Goal: Task Accomplishment & Management: Use online tool/utility

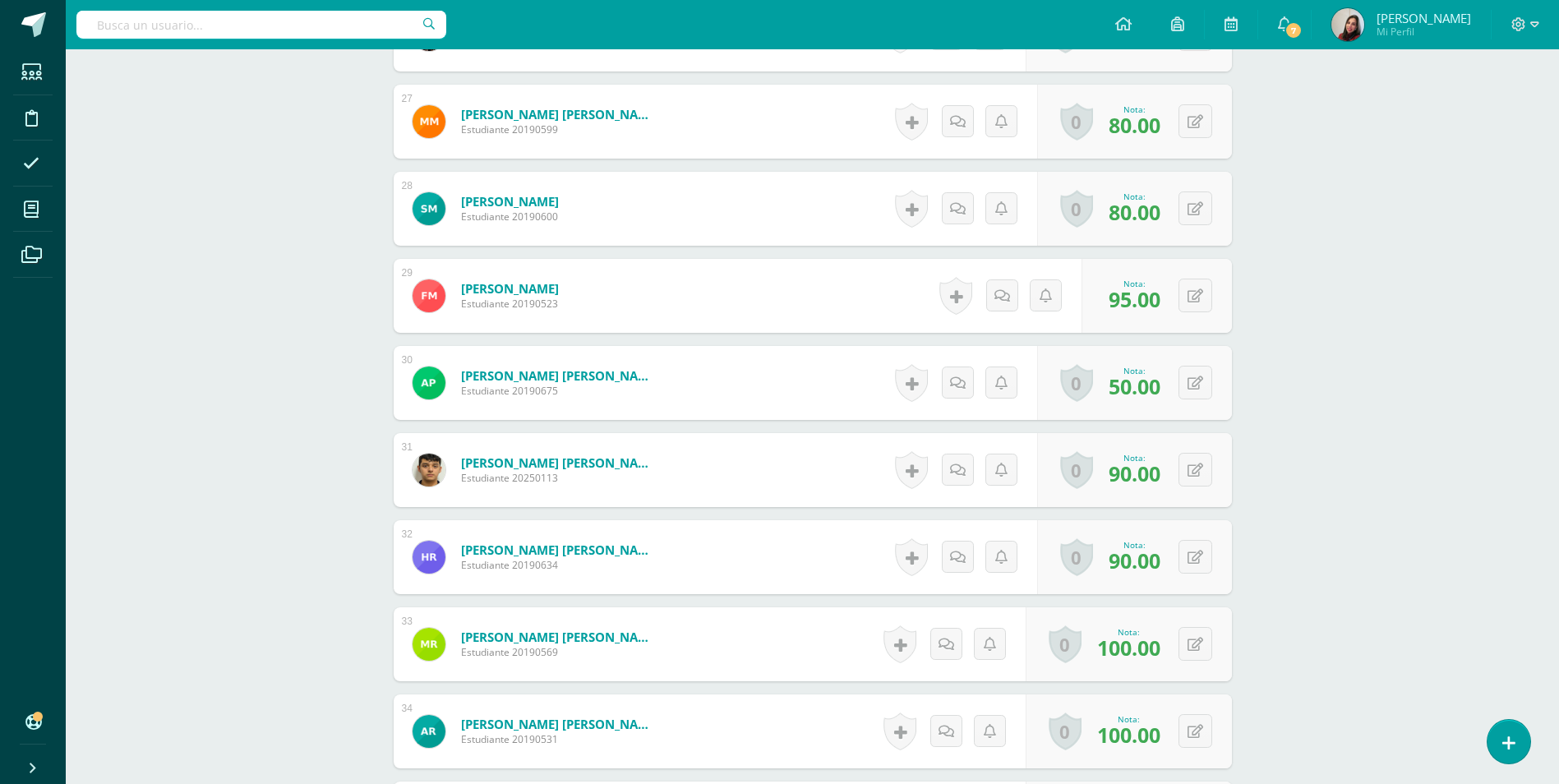
scroll to position [2721, 0]
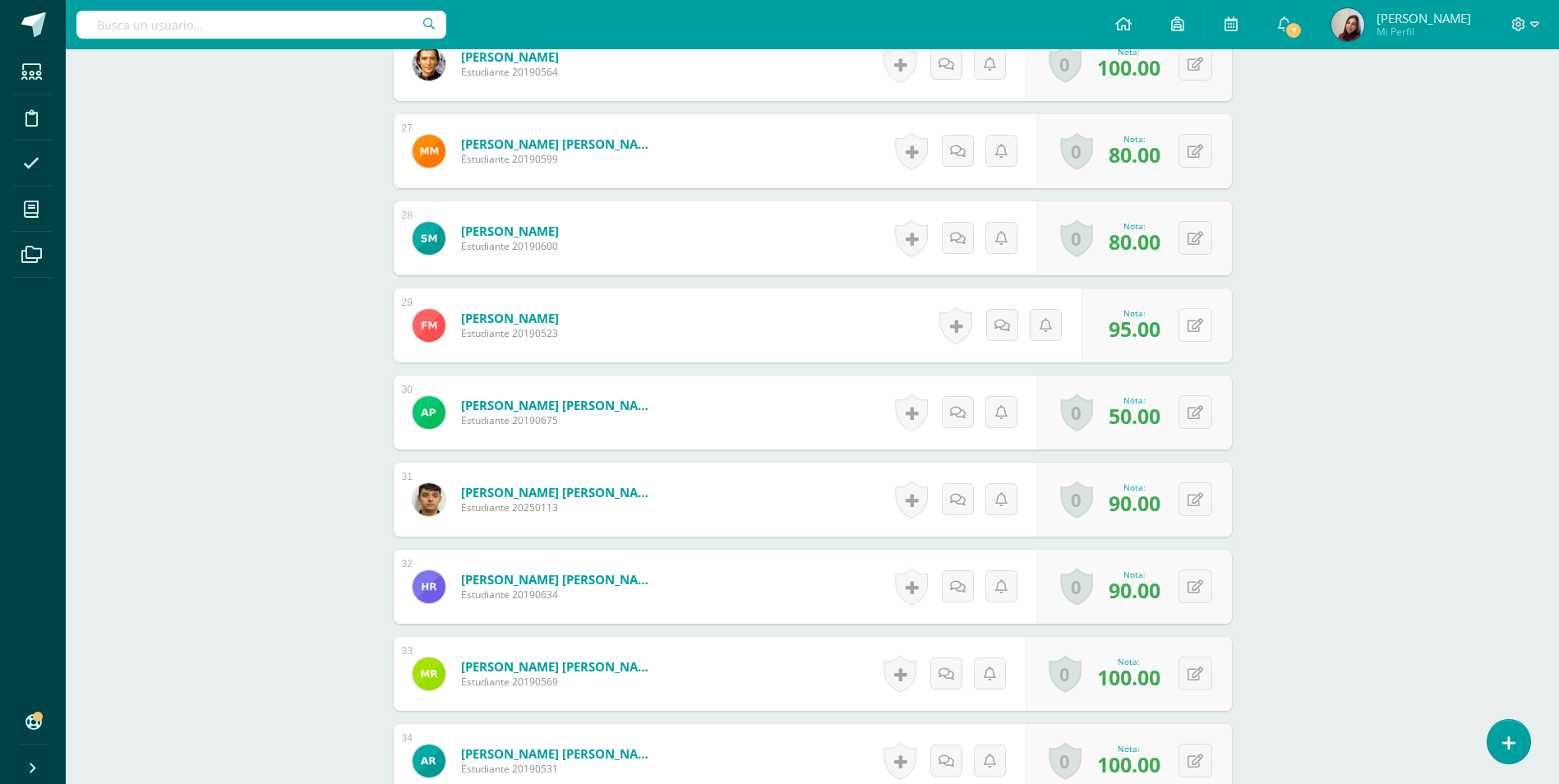
click at [1200, 319] on icon at bounding box center [1195, 325] width 16 height 14
type input "90"
click at [1157, 326] on icon at bounding box center [1163, 330] width 15 height 14
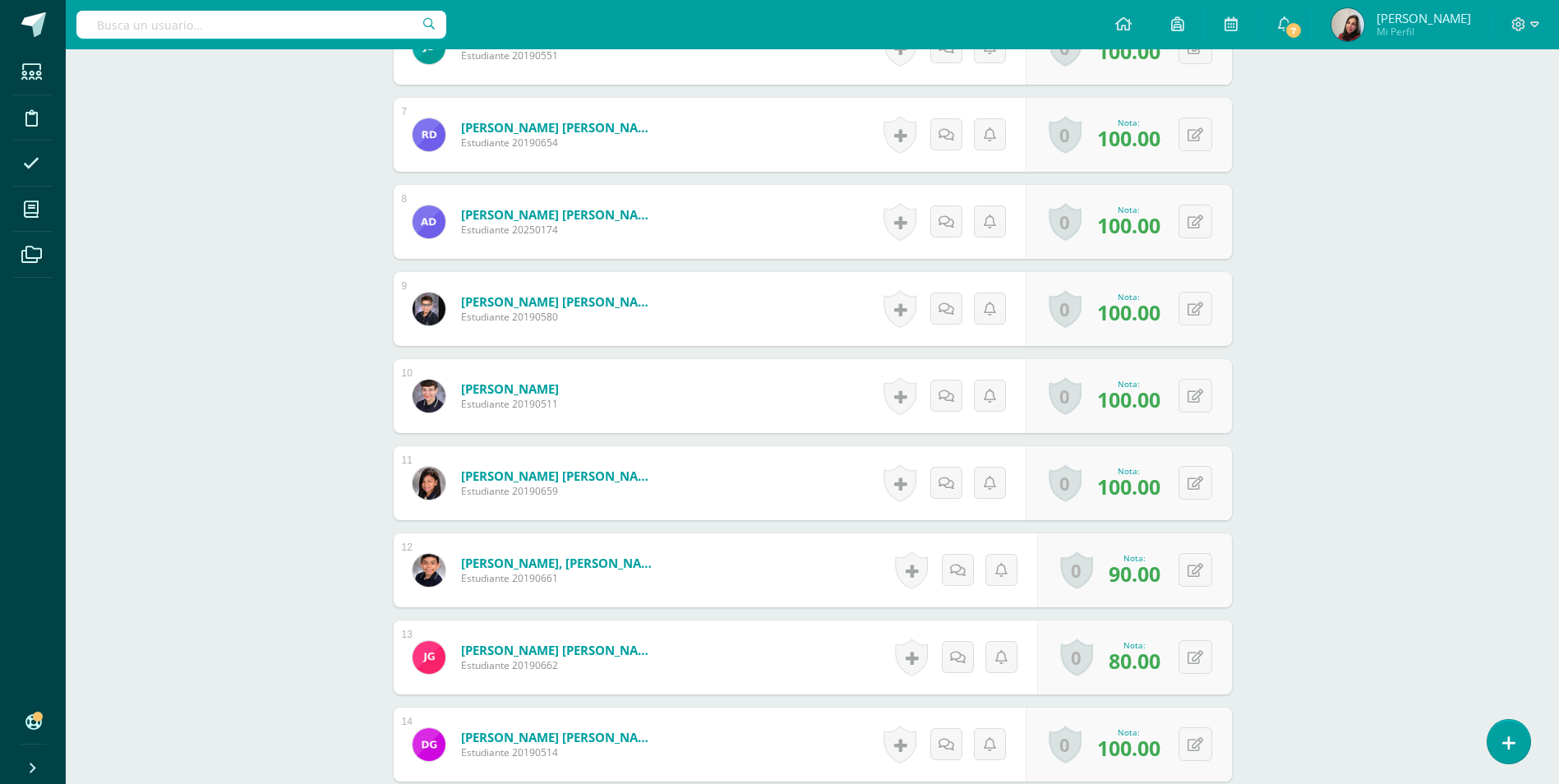
scroll to position [421, 0]
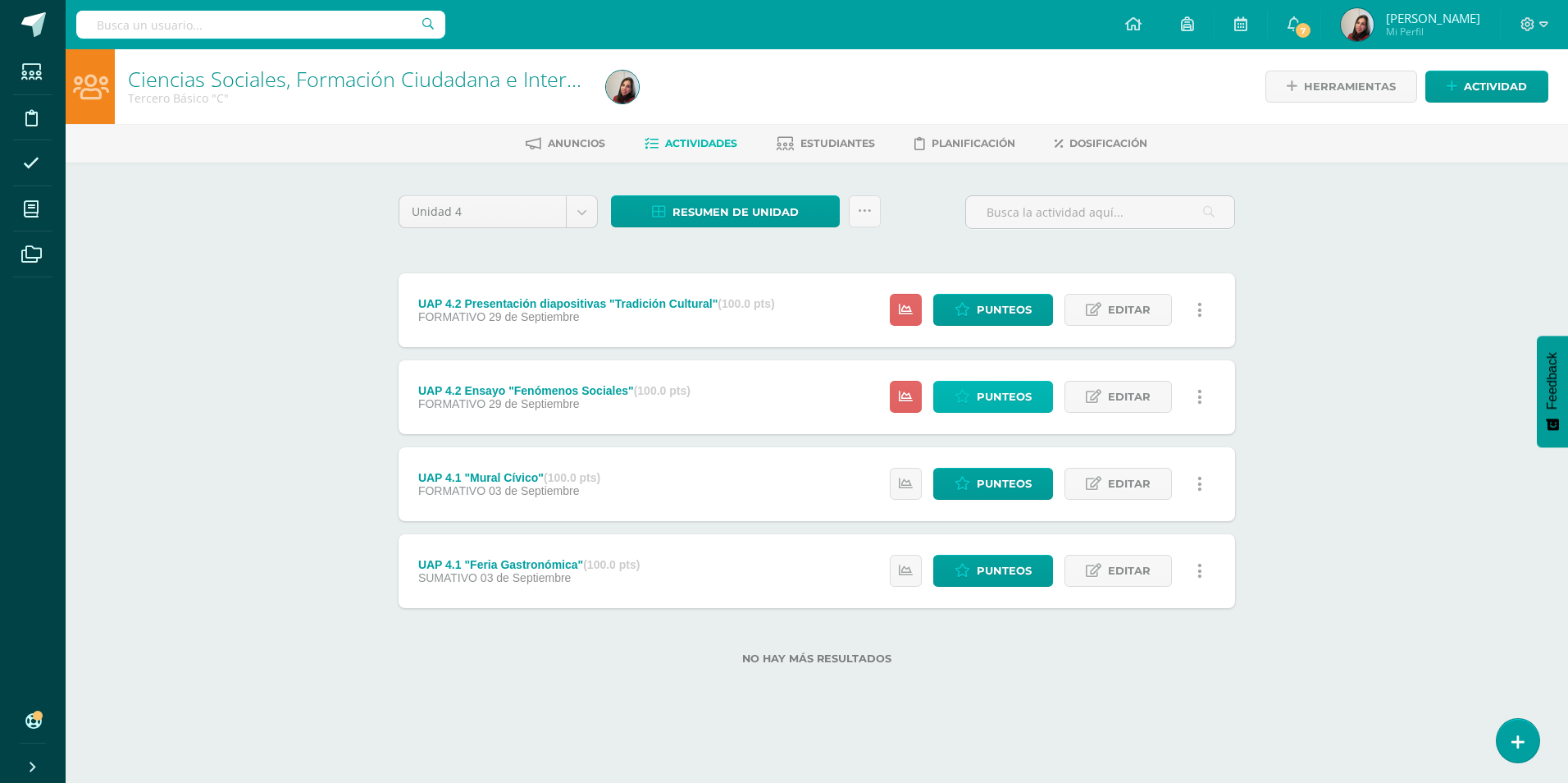
click at [985, 394] on span "Punteos" at bounding box center [1004, 396] width 55 height 30
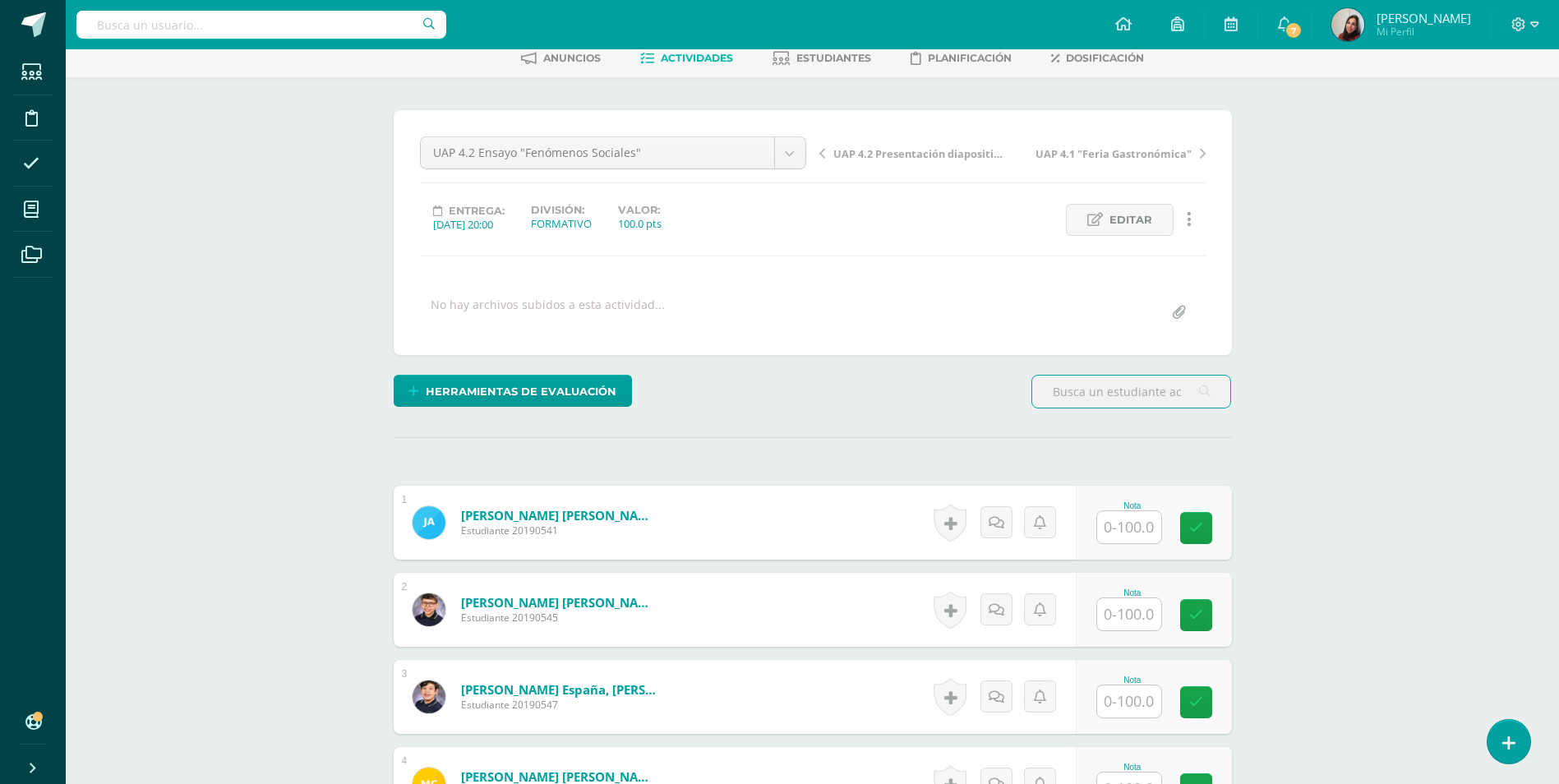
scroll to position [164, 0]
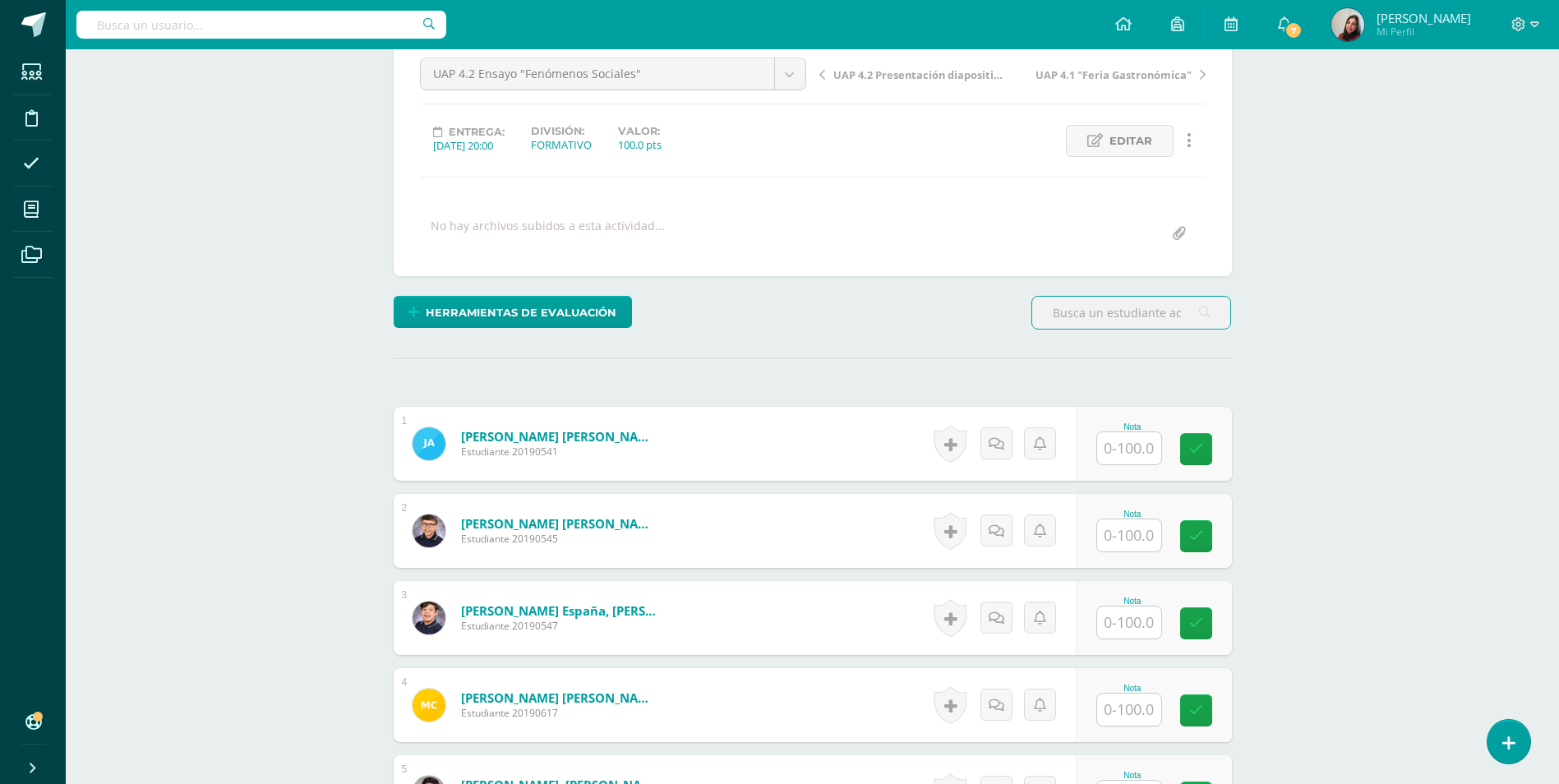
click at [1138, 446] on input "text" at bounding box center [1128, 448] width 64 height 32
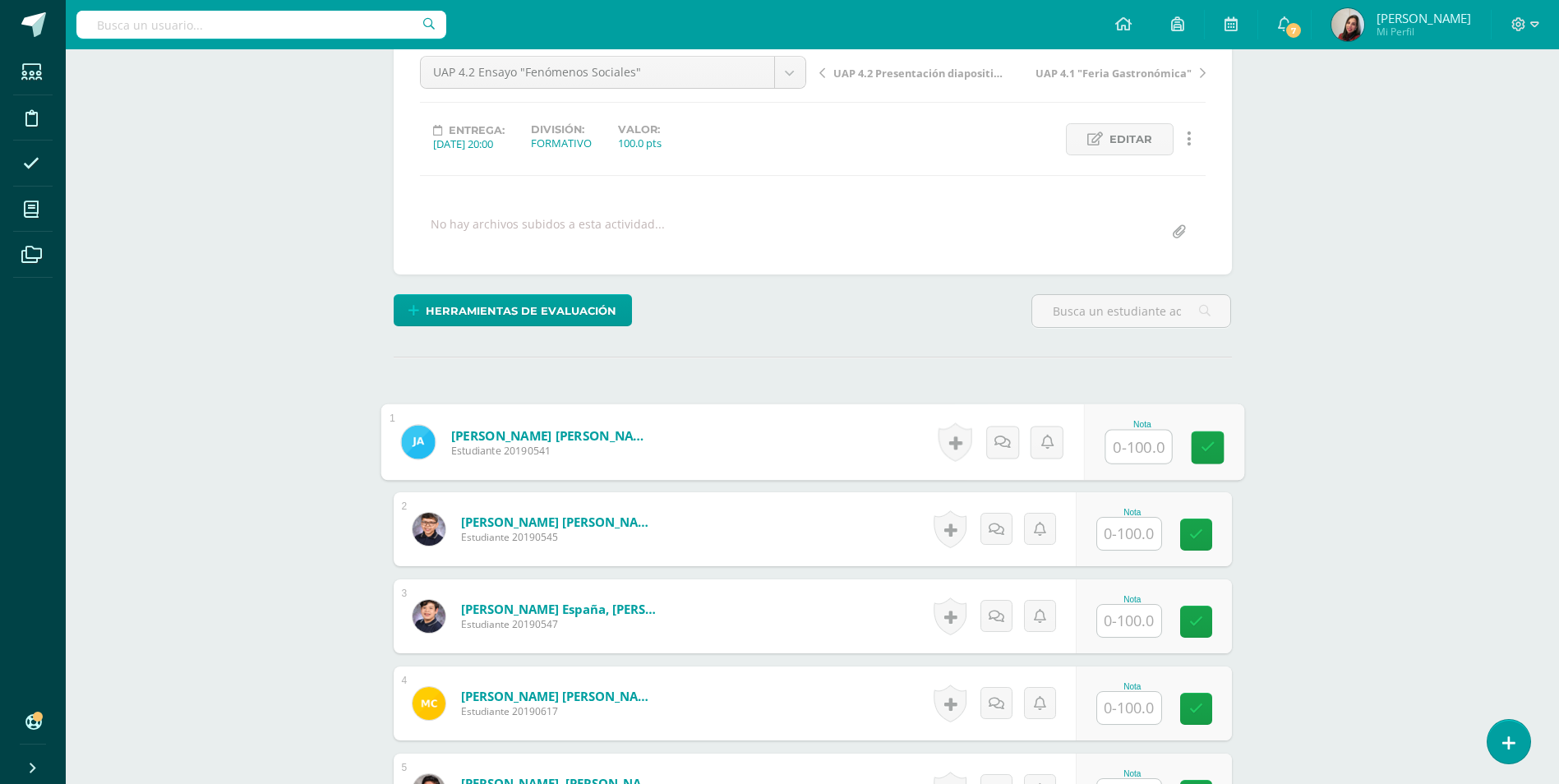
scroll to position [167, 0]
